Goal: Information Seeking & Learning: Stay updated

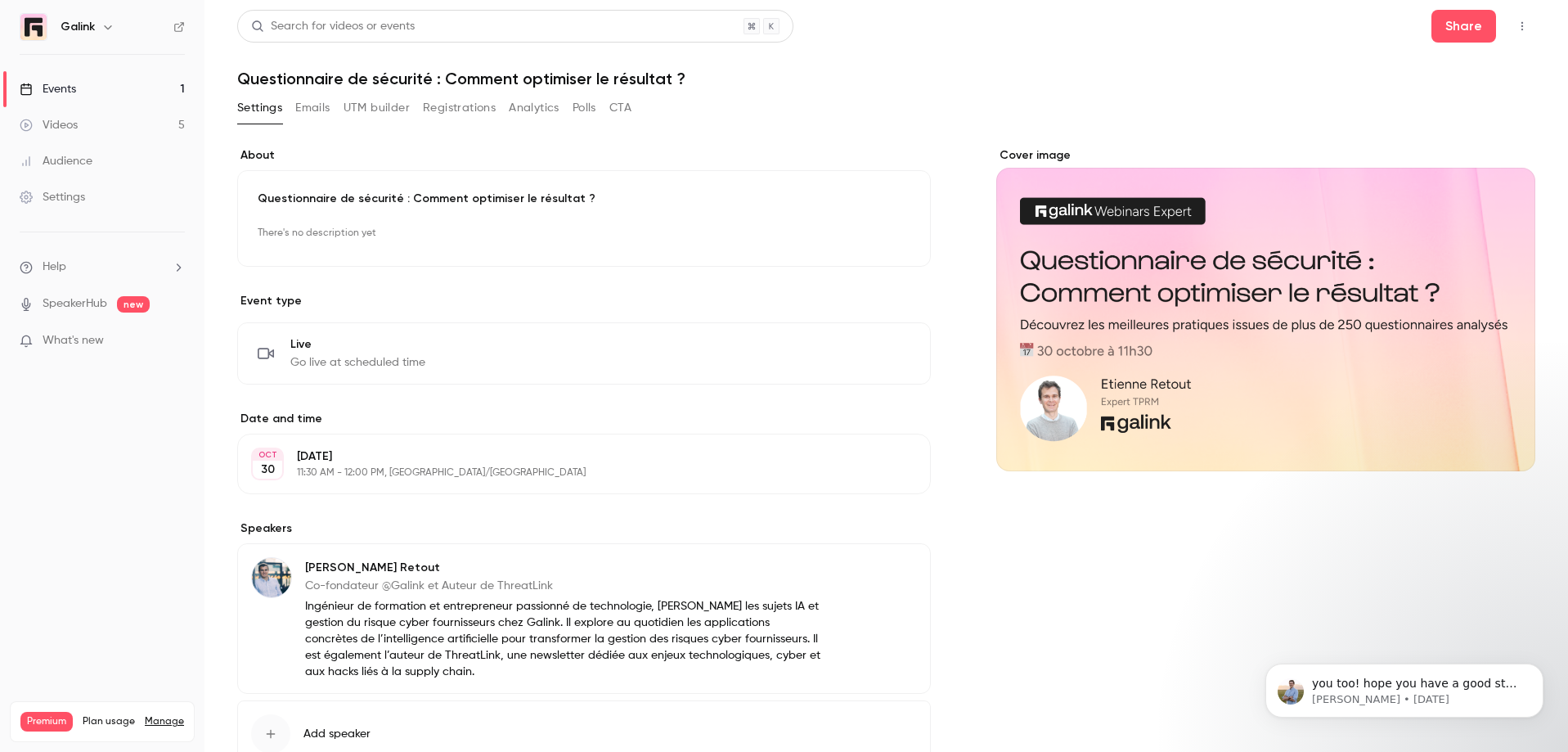
click at [116, 97] on link "Events 1" at bounding box center [102, 89] width 204 height 36
